Goal: Task Accomplishment & Management: Complete application form

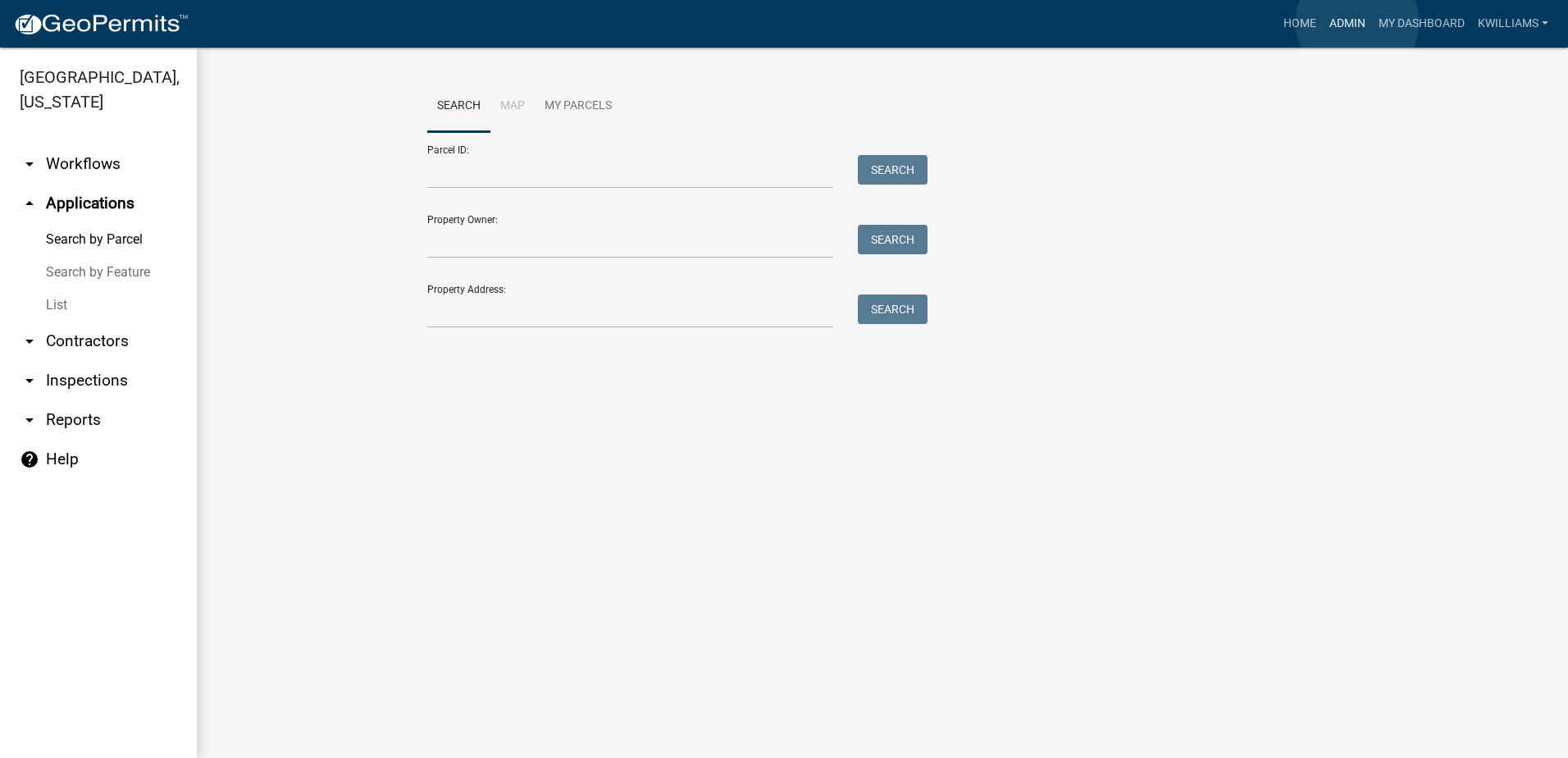
click at [1358, 22] on link "Admin" at bounding box center [1347, 24] width 49 height 32
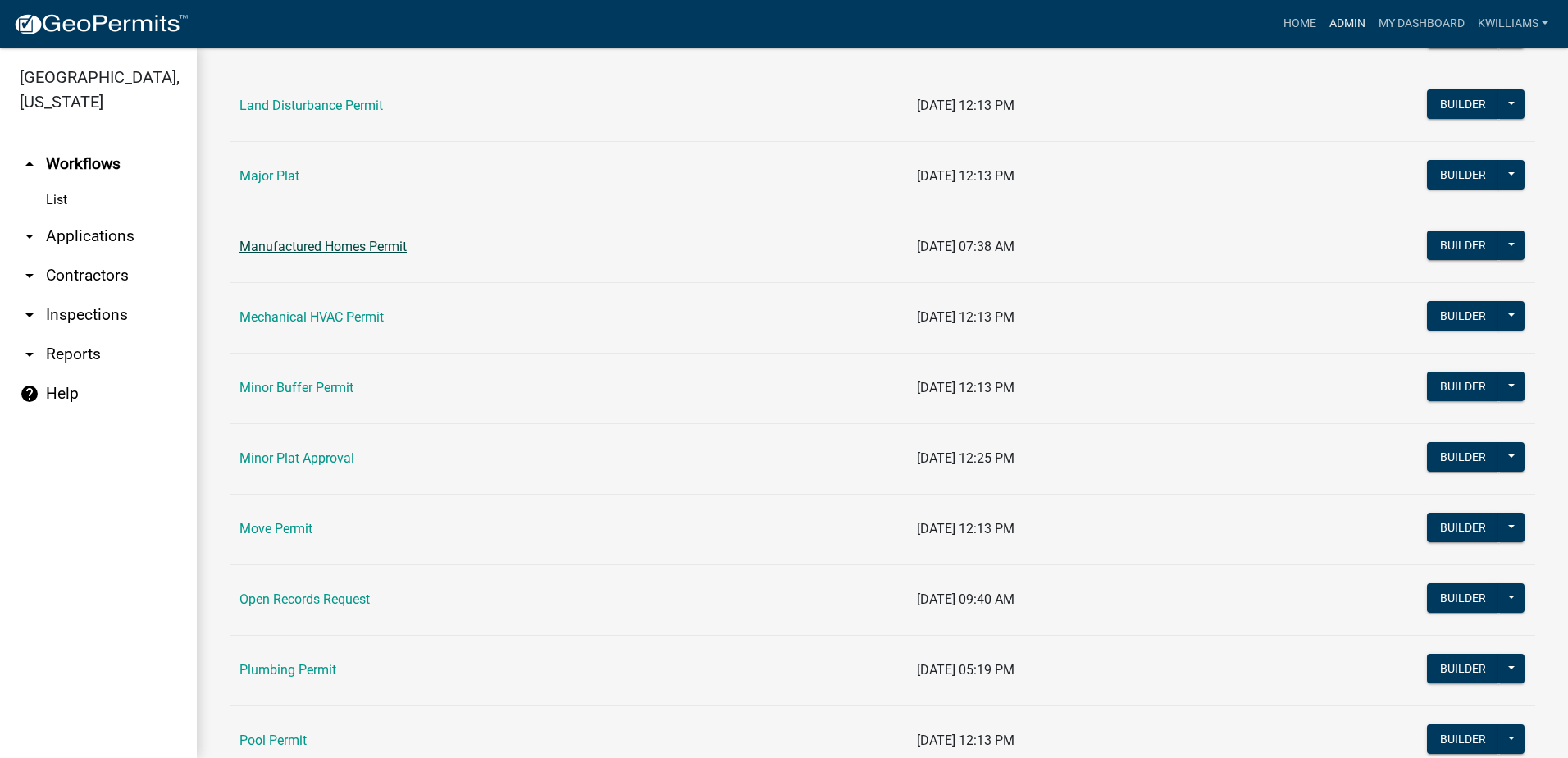
scroll to position [1313, 0]
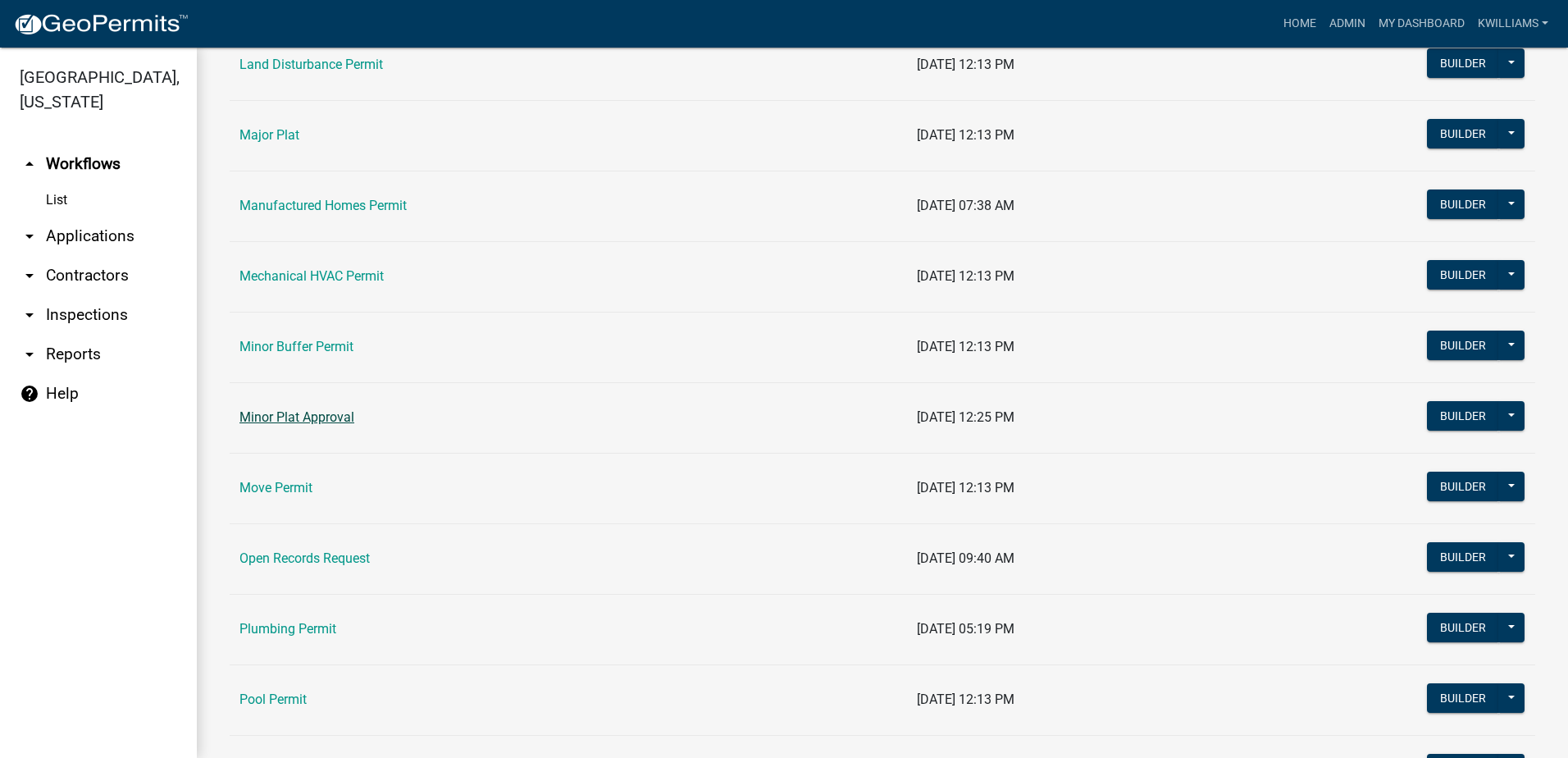
click at [317, 409] on td "Minor Plat Approval" at bounding box center [568, 417] width 677 height 71
click at [322, 418] on link "Minor Plat Approval" at bounding box center [296, 417] width 115 height 16
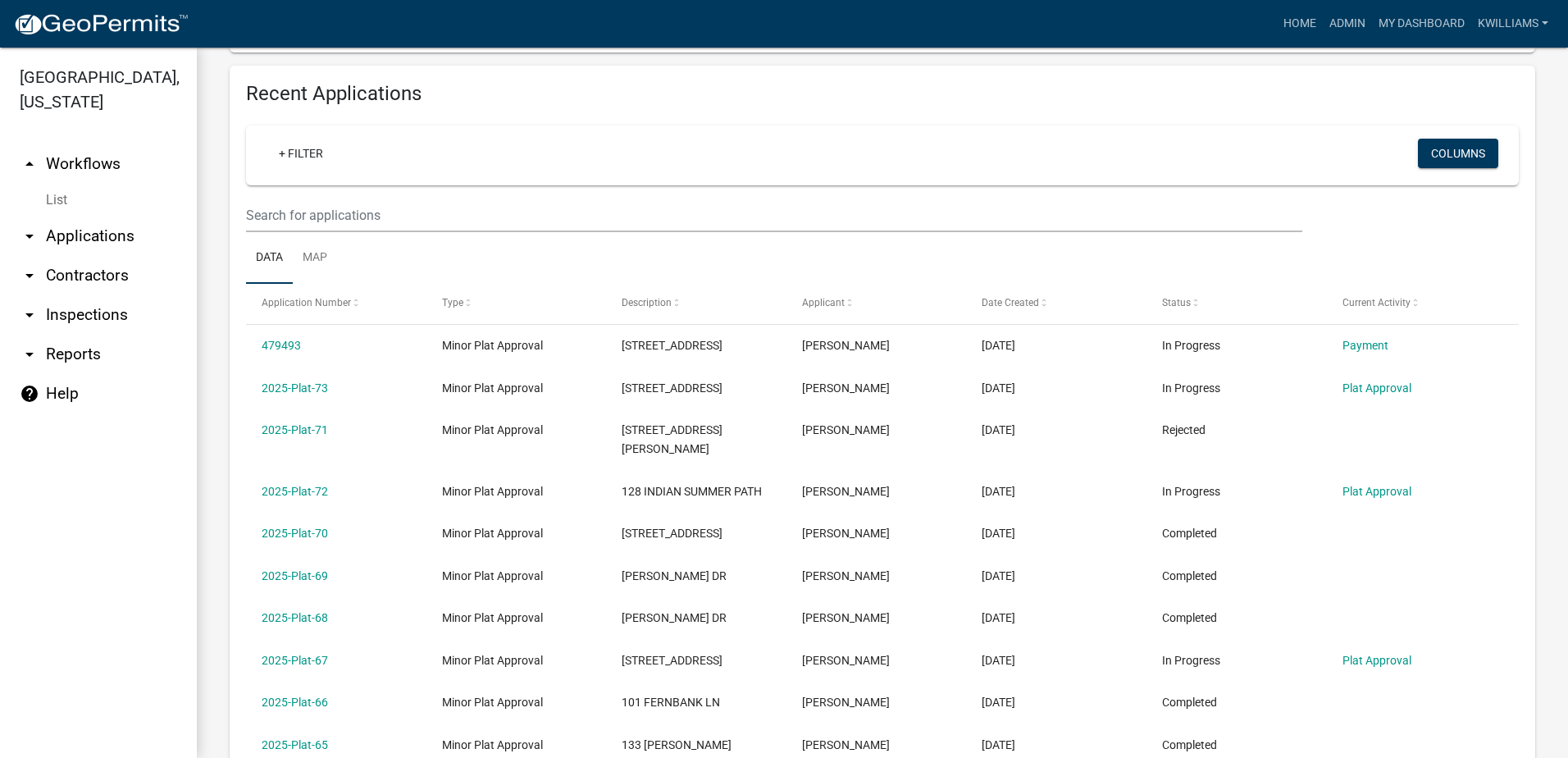
scroll to position [574, 0]
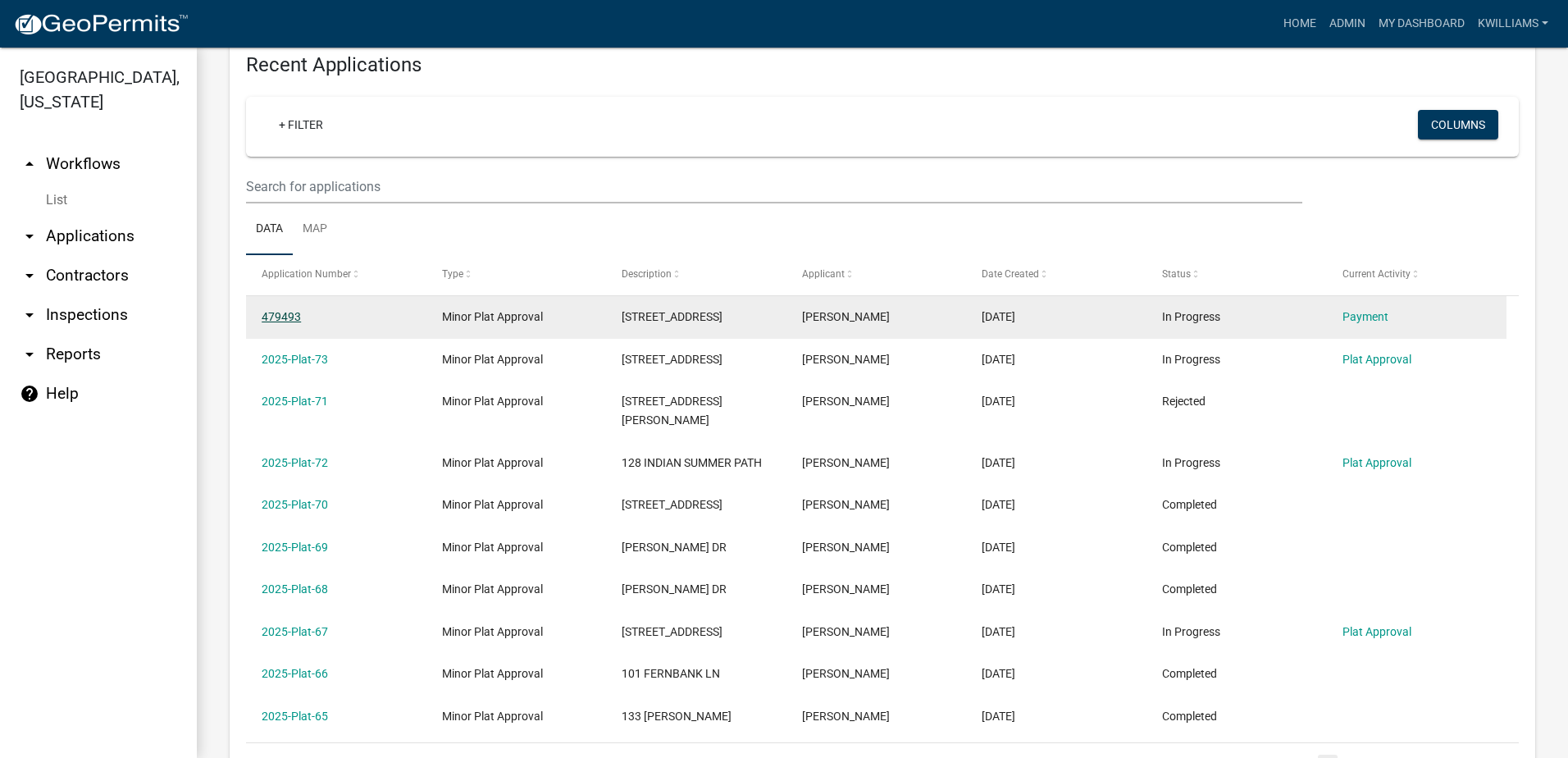
click at [265, 316] on link "479493" at bounding box center [281, 316] width 39 height 13
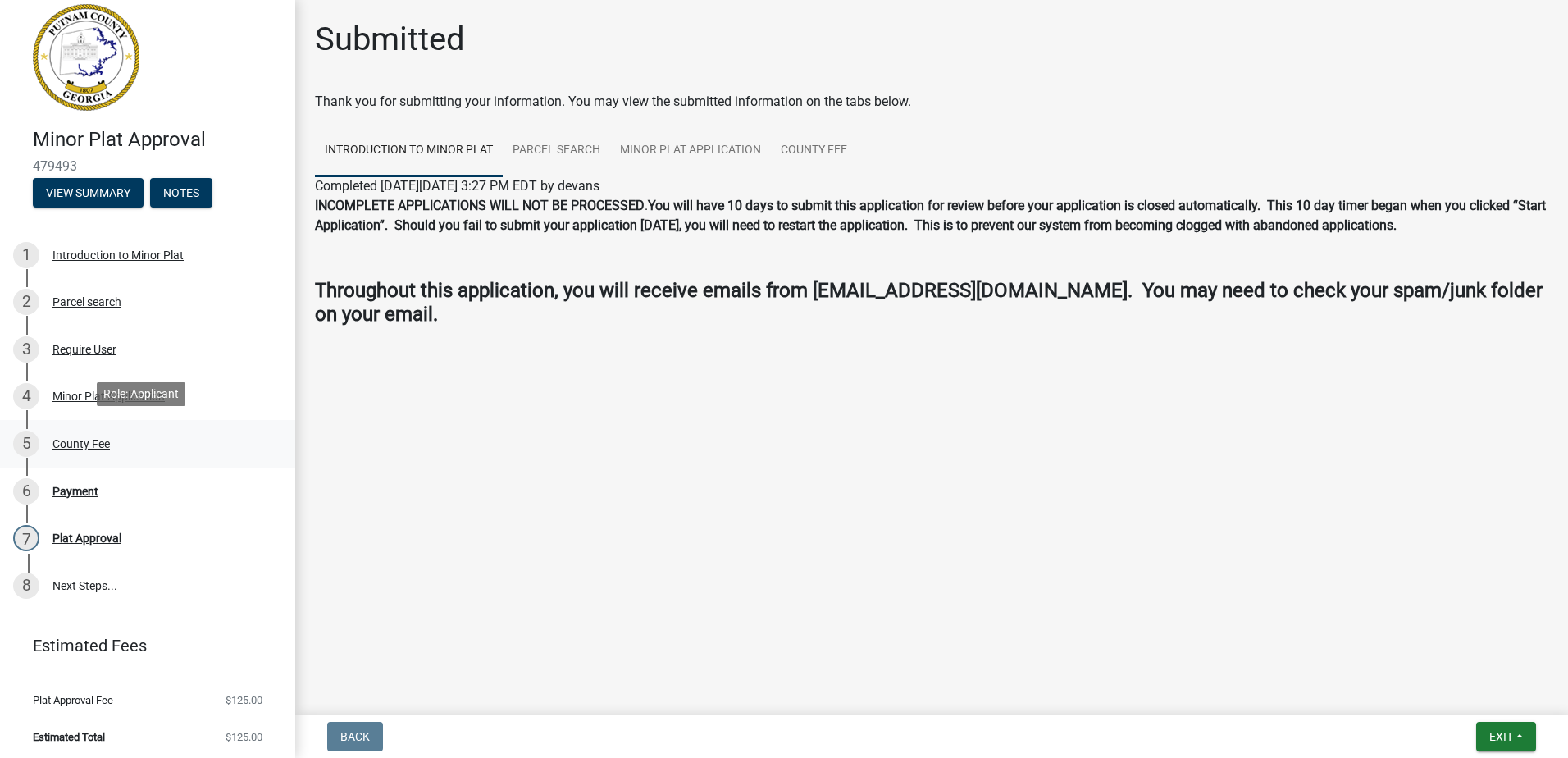
scroll to position [18, 0]
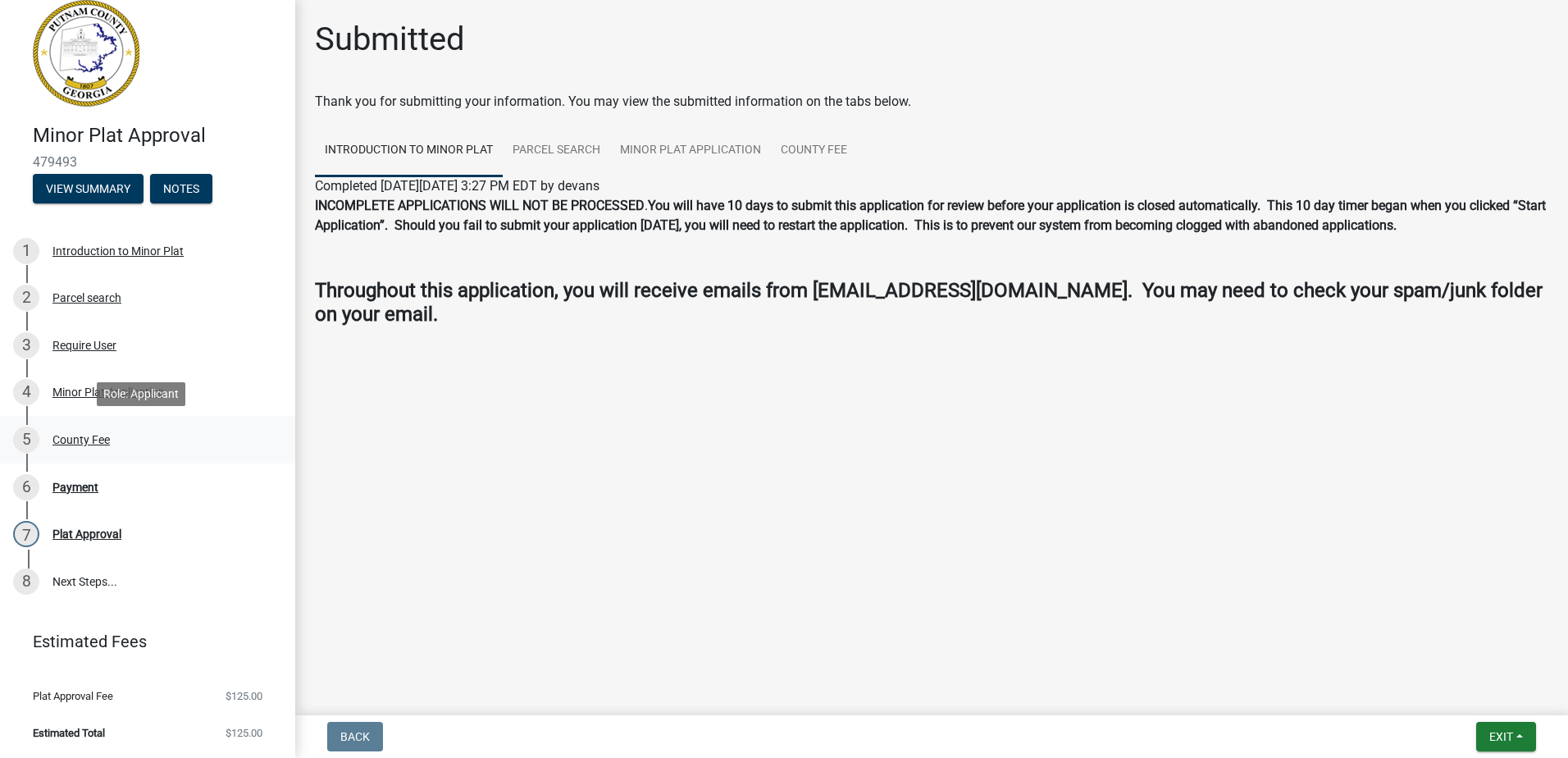
click at [100, 436] on div "County Fee" at bounding box center [81, 439] width 58 height 11
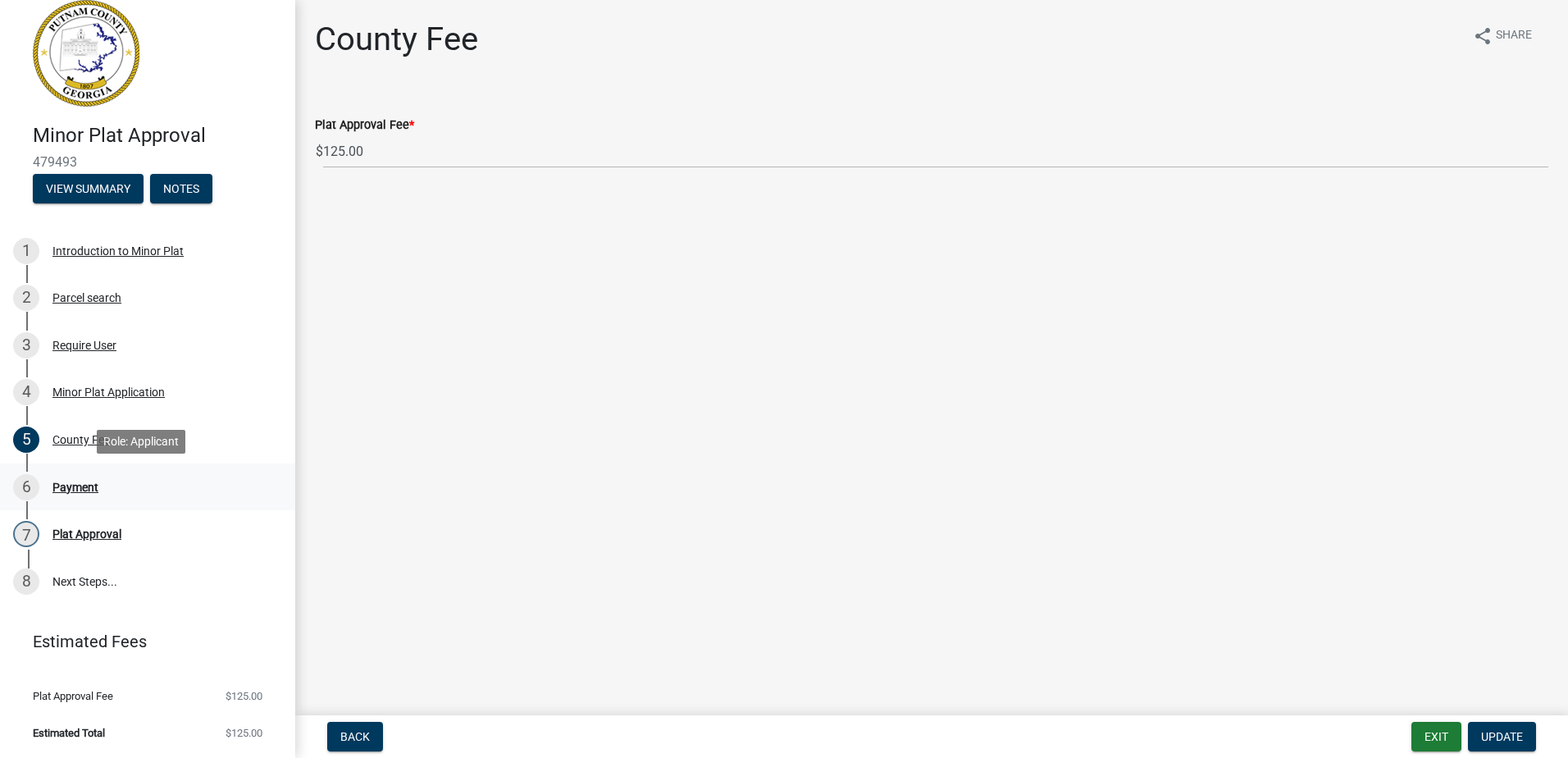
click at [74, 485] on div "Payment" at bounding box center [75, 487] width 46 height 11
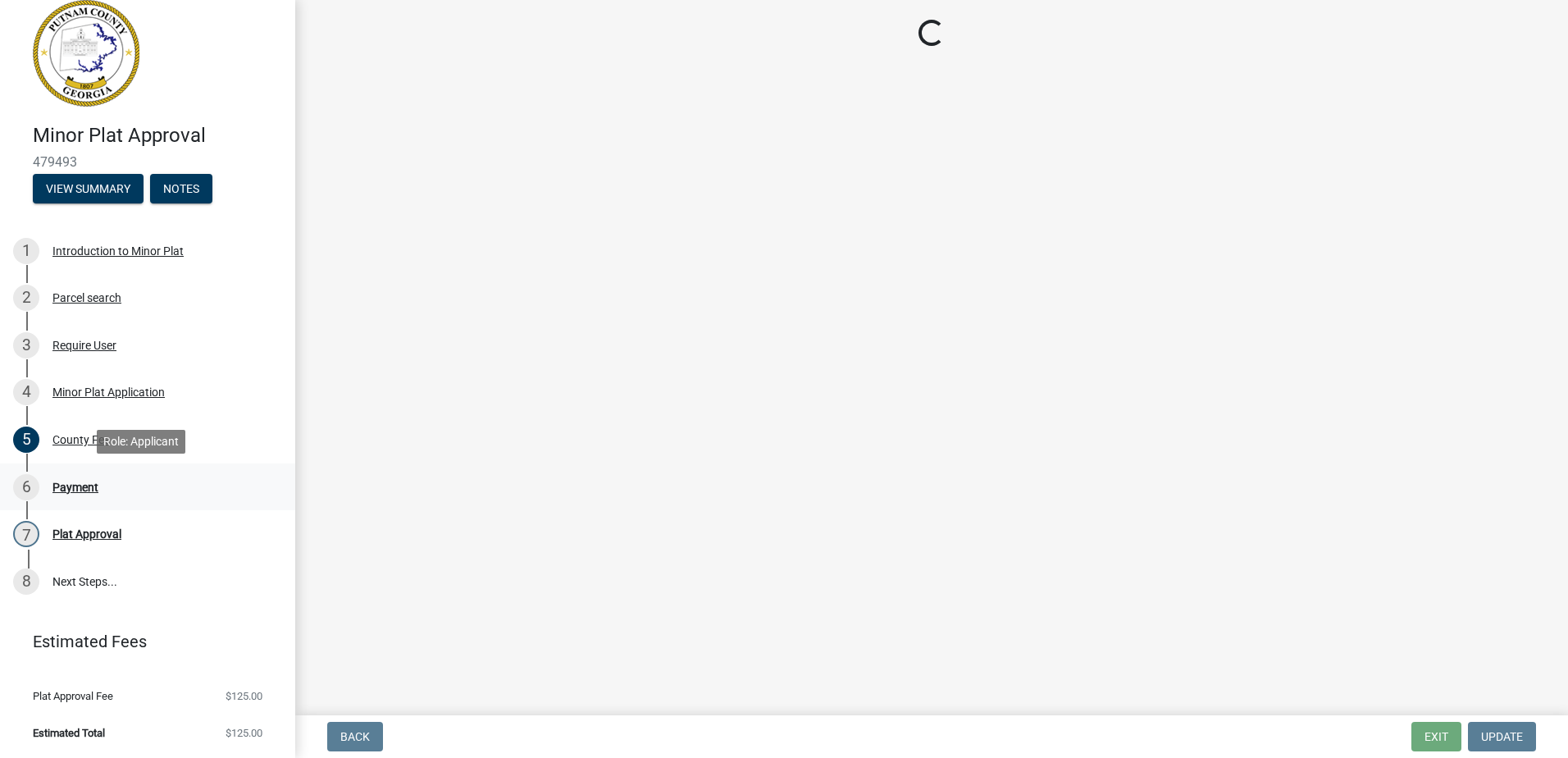
select select "3: 3"
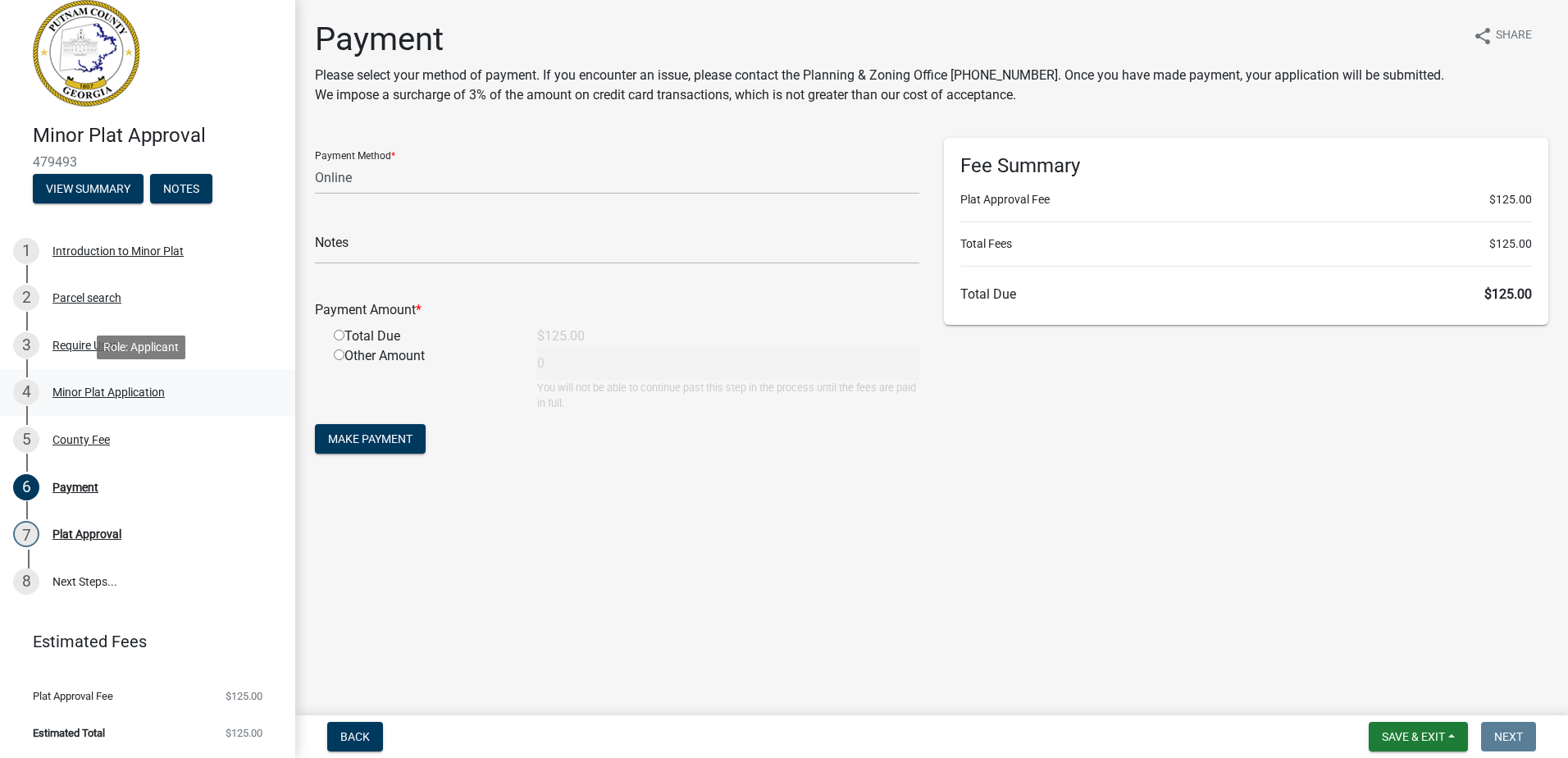
click at [79, 387] on div "Minor Plat Application" at bounding box center [109, 392] width 112 height 11
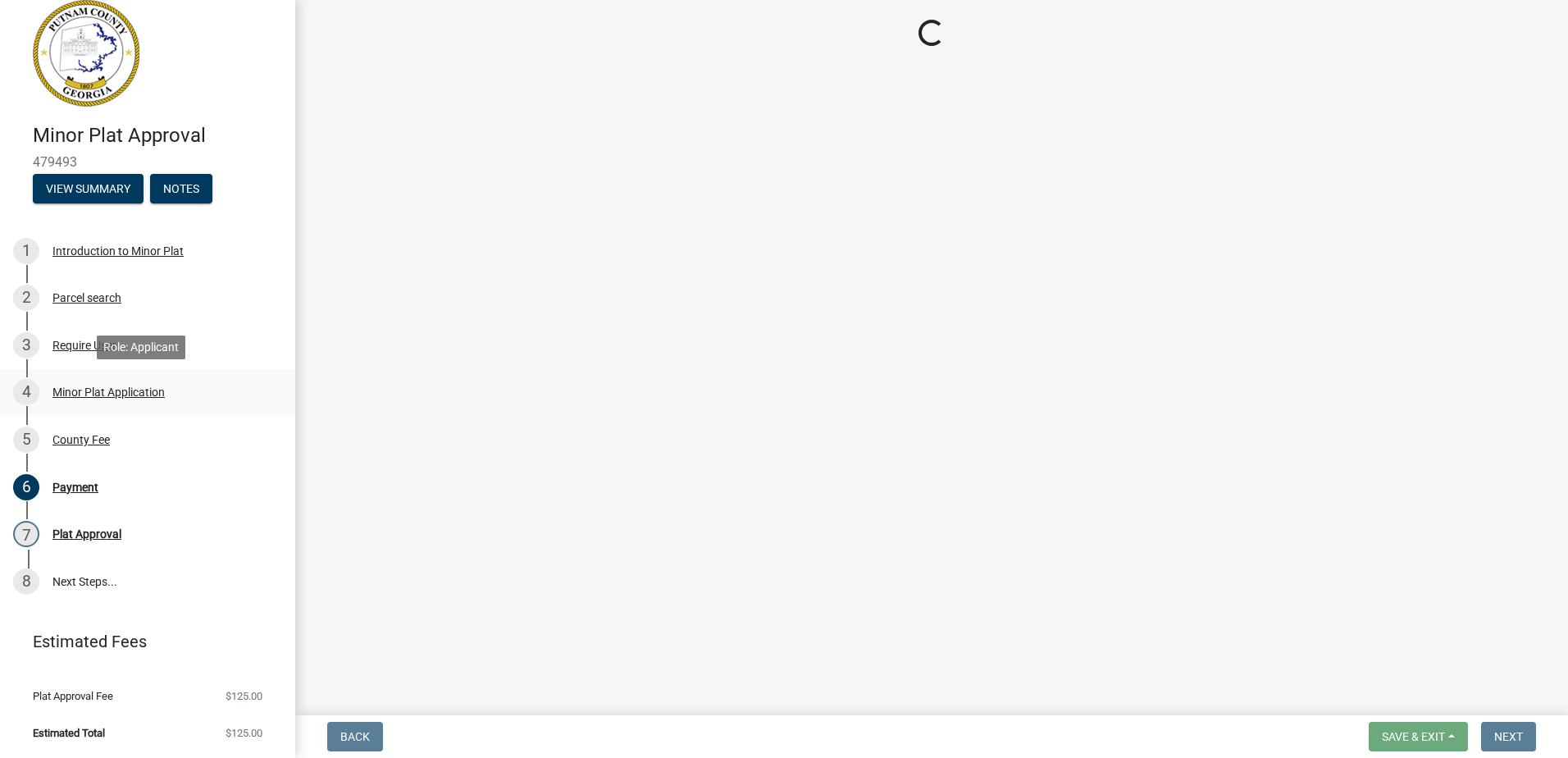
select select "a6b90f04-145f-43dc-a4e6-6d5ec8e28ec9"
select select "83394b22-4a11-496c-8e5c-75ade2e72faf"
select select "469c5908-2854-42d5-89ed-bee7fc26529e"
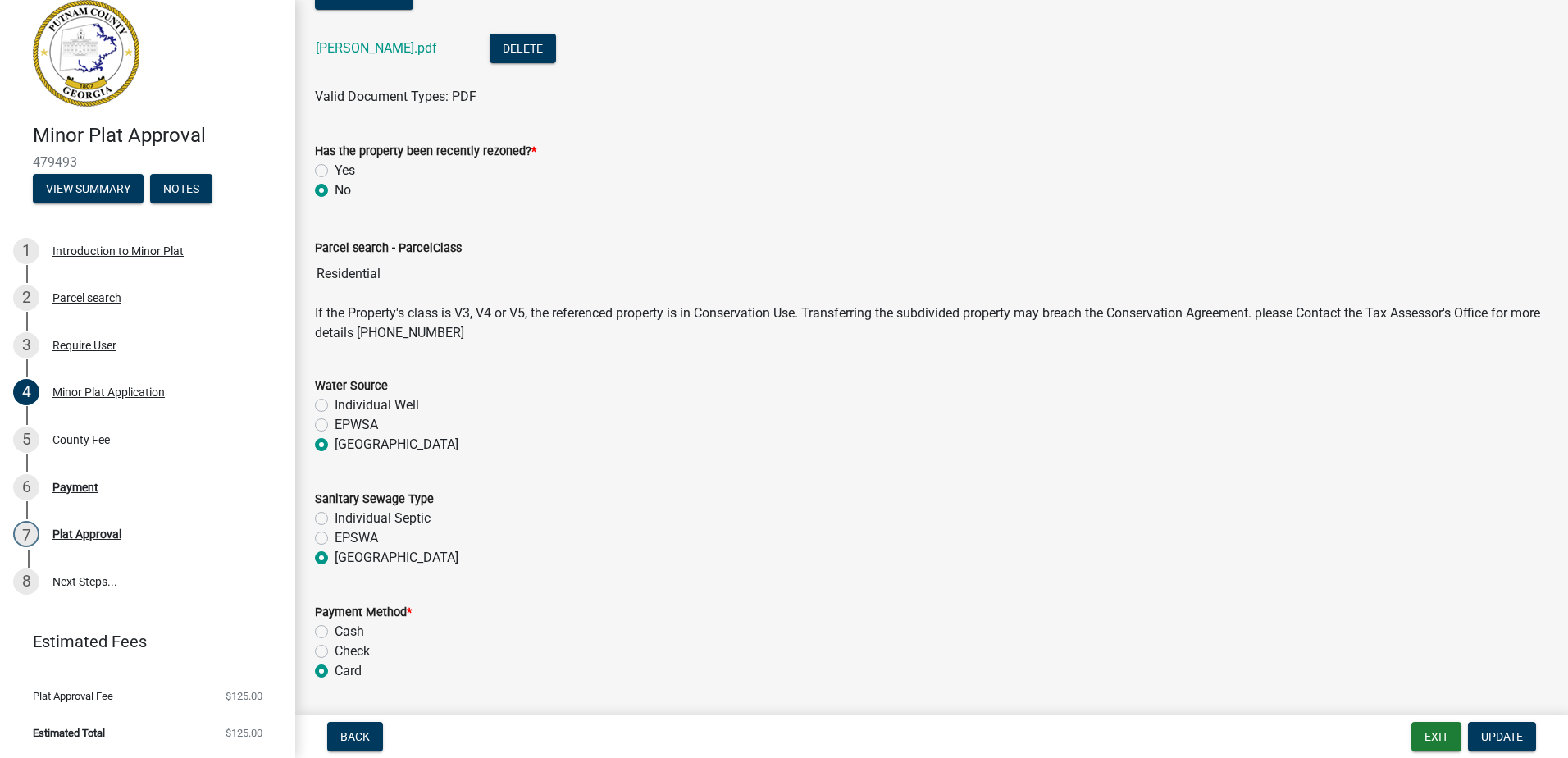
scroll to position [379, 0]
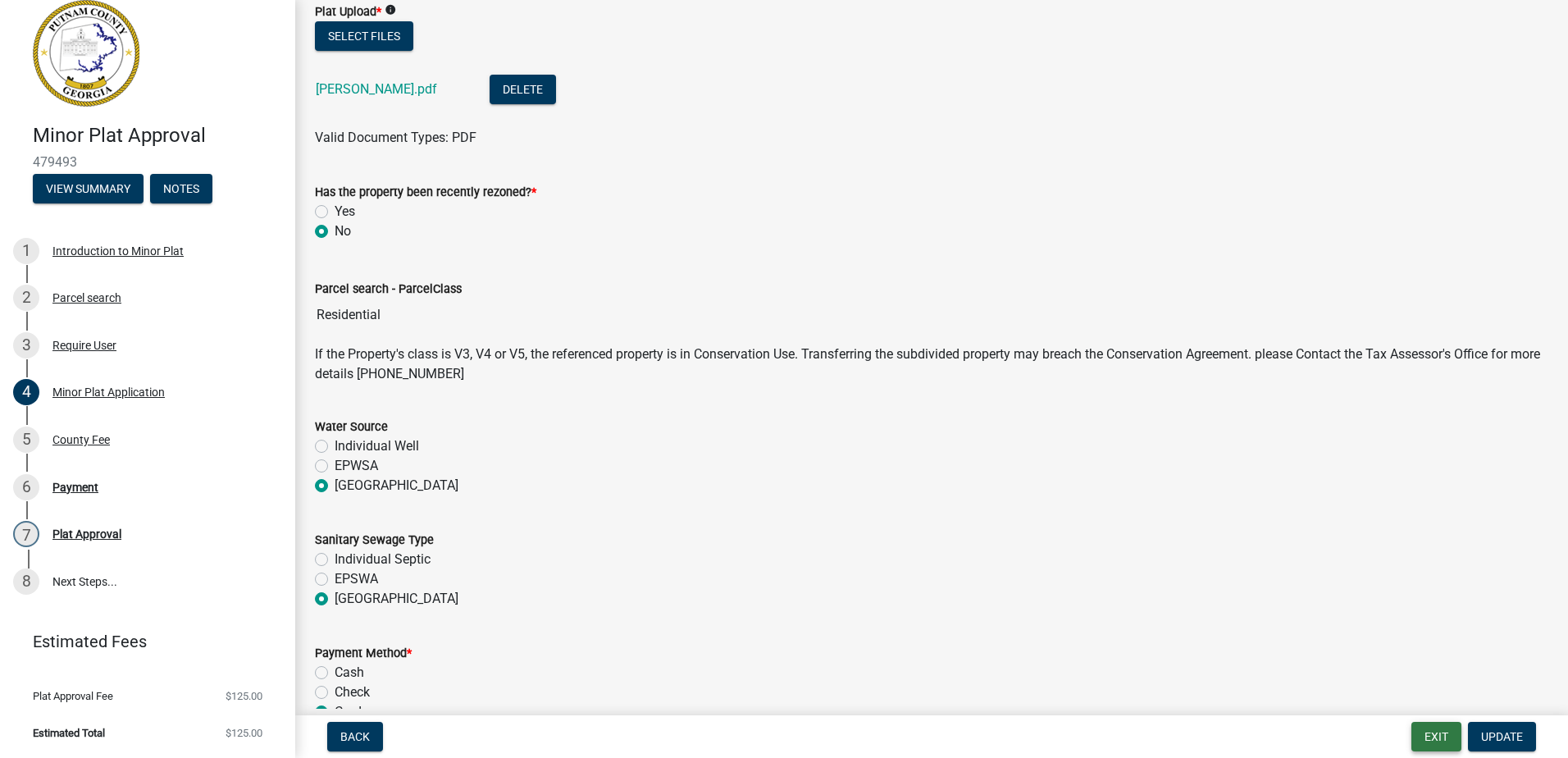
click at [1424, 736] on button "Exit" at bounding box center [1437, 737] width 50 height 30
